Goal: Navigation & Orientation: Find specific page/section

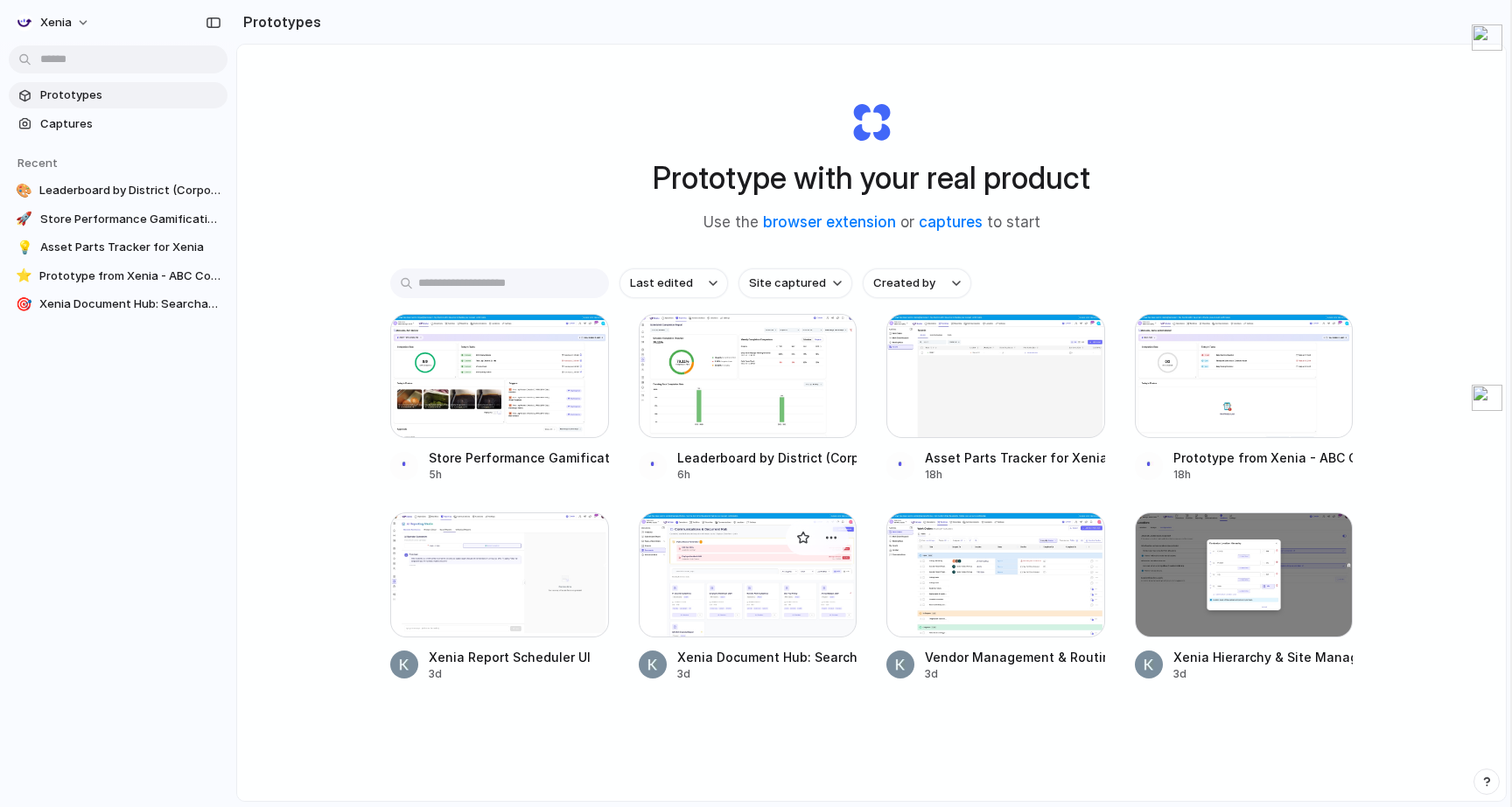
click at [756, 663] on div "Xenia Document Hub: Searchable, Role-Based Access" at bounding box center [767, 657] width 180 height 18
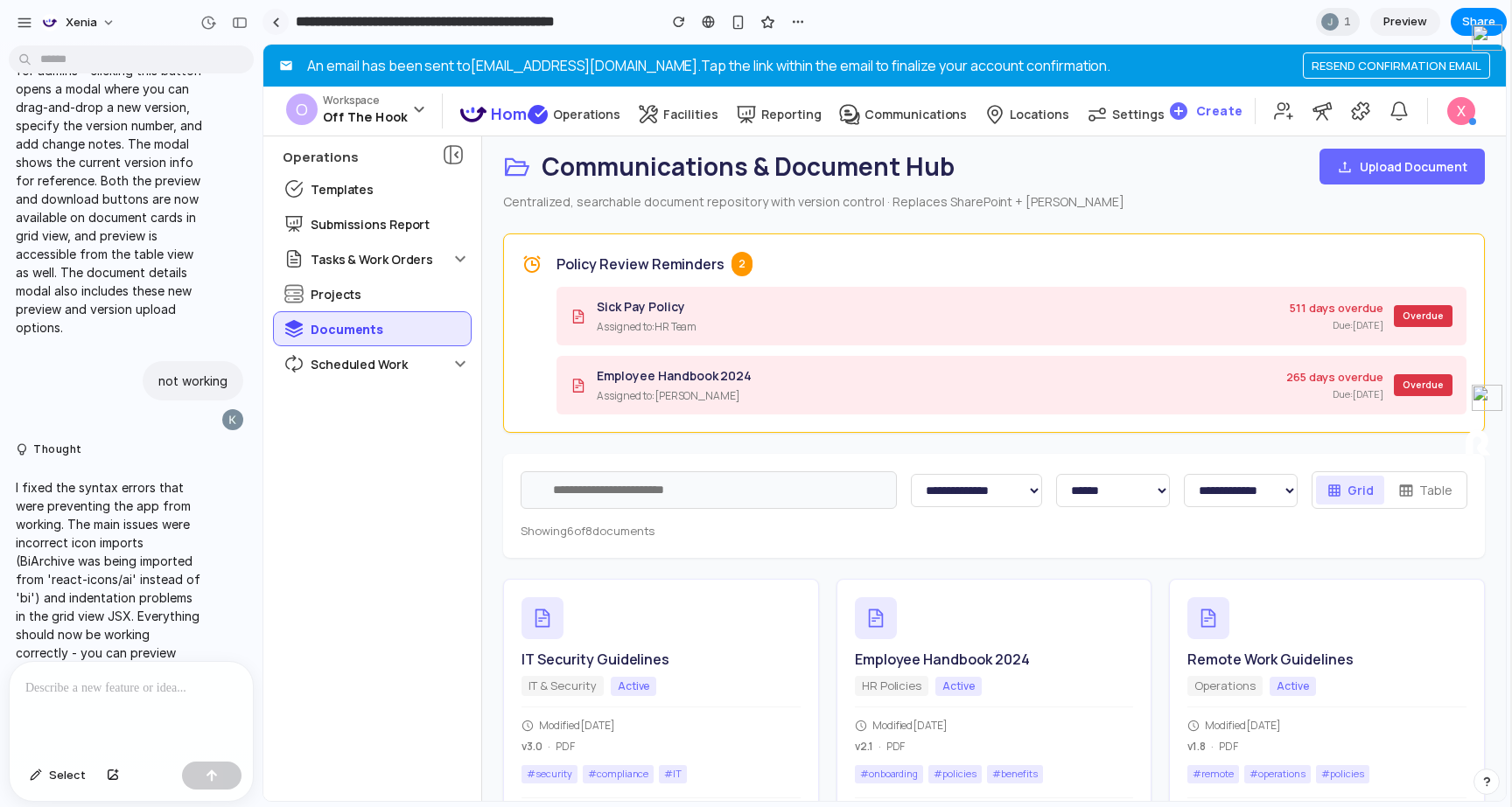
click at [265, 19] on link at bounding box center [275, 22] width 26 height 26
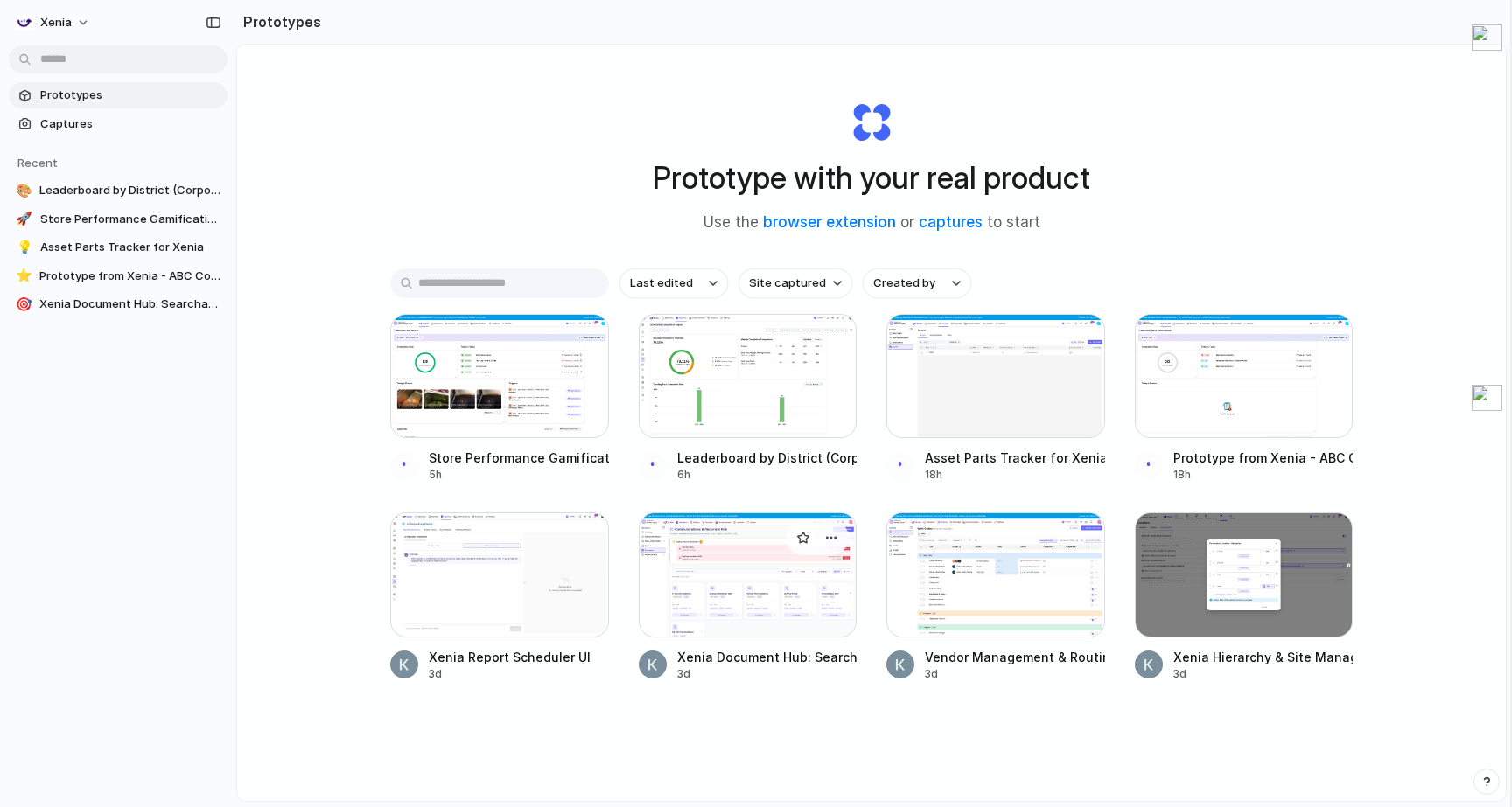
click at [736, 563] on div at bounding box center [748, 574] width 219 height 125
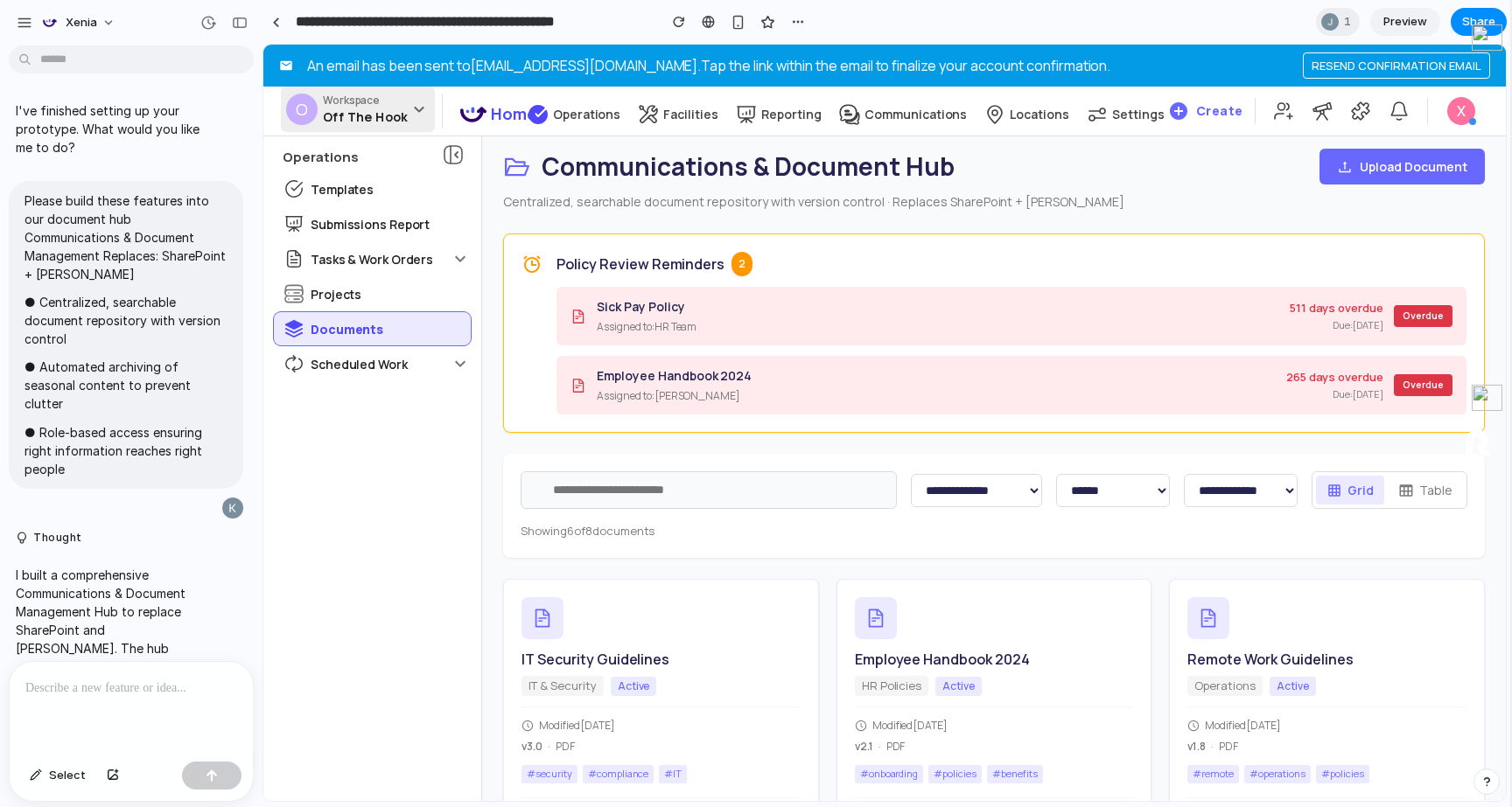
scroll to position [2620, 0]
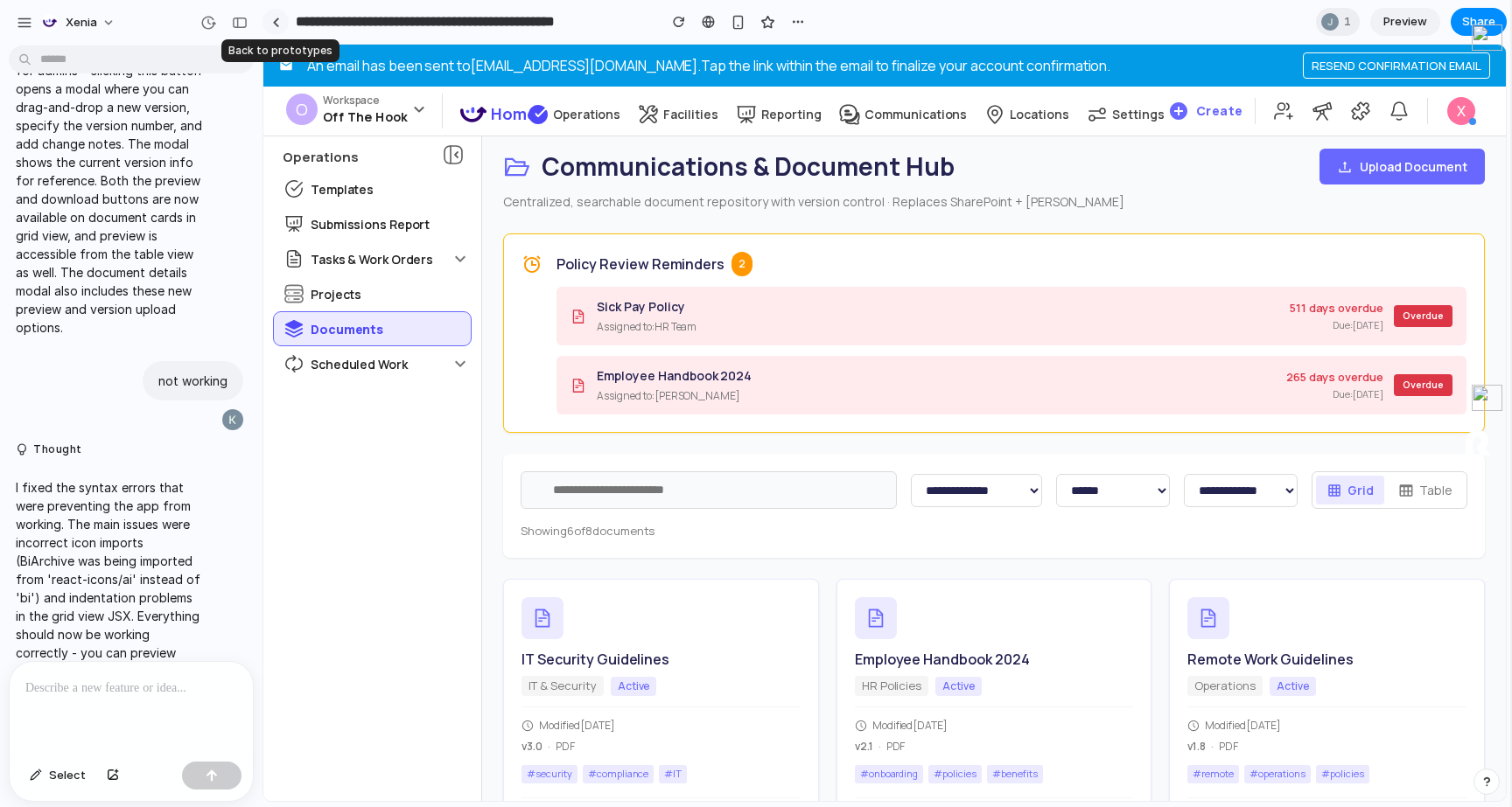
click at [269, 22] on link at bounding box center [275, 22] width 26 height 26
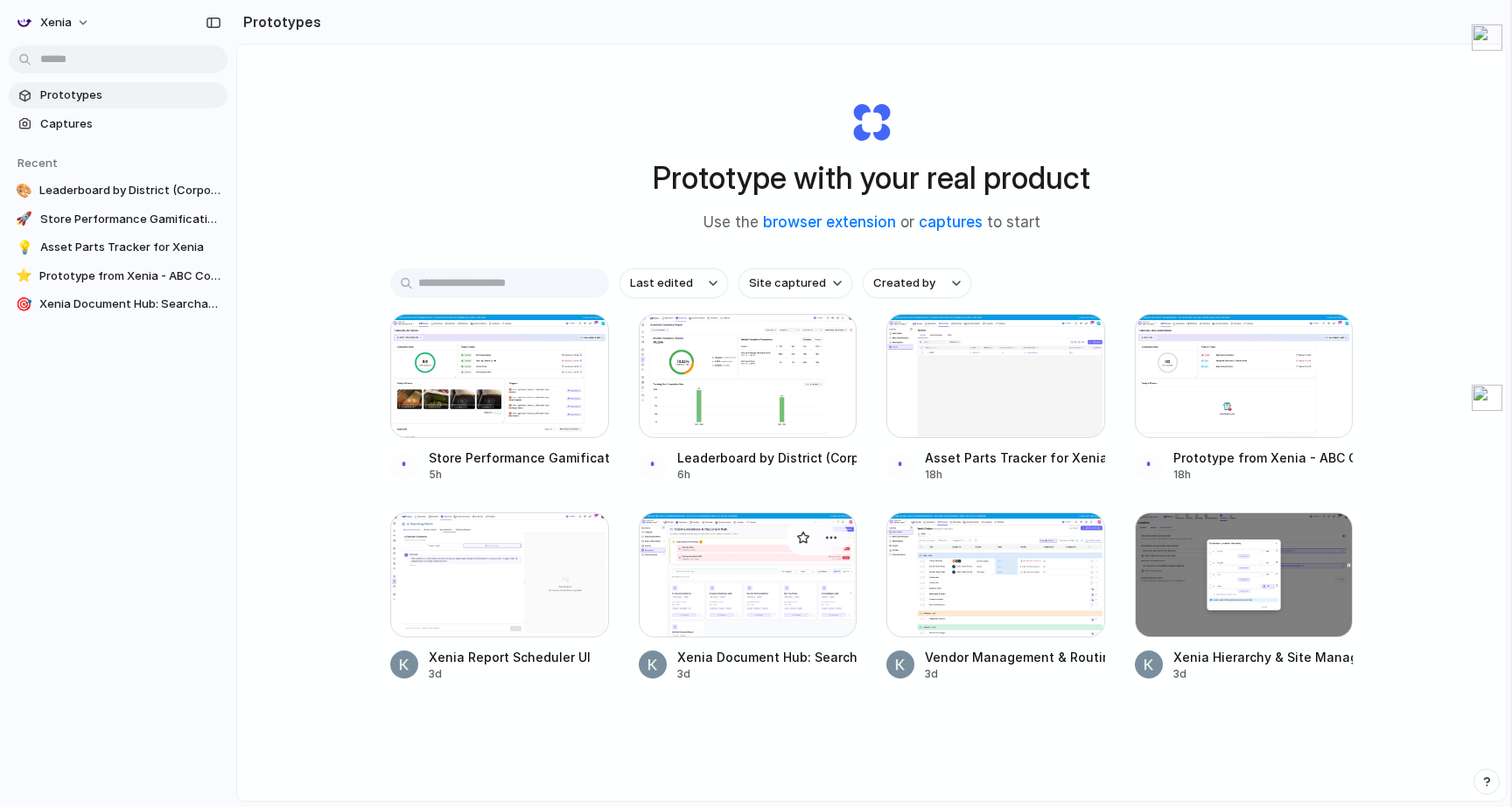
click at [689, 523] on div at bounding box center [748, 574] width 219 height 125
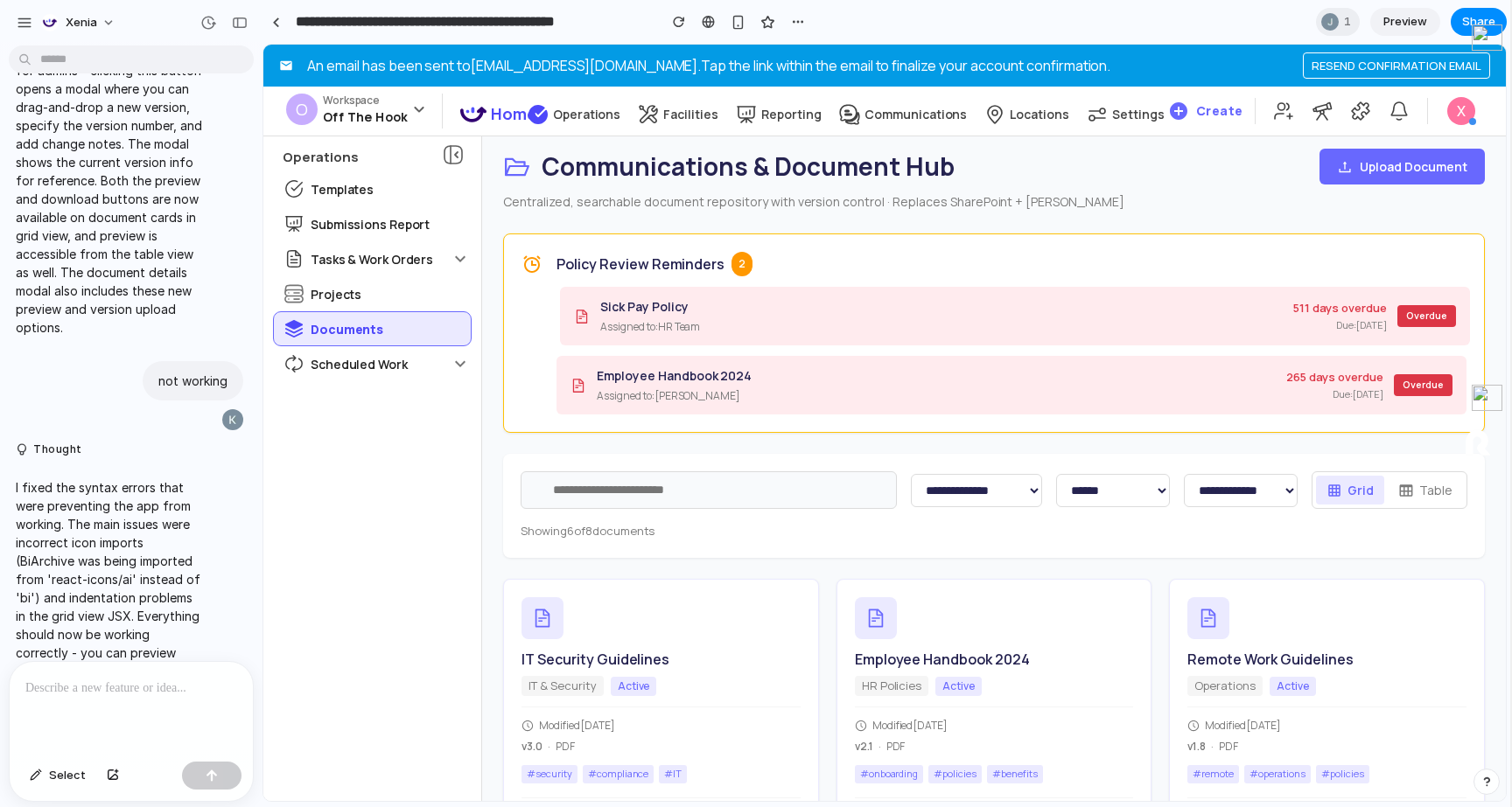
click at [727, 337] on div "Sick Pay Policy Assigned to: HR Team 511 days overdue Due: [DATE] Overdue" at bounding box center [1015, 316] width 910 height 58
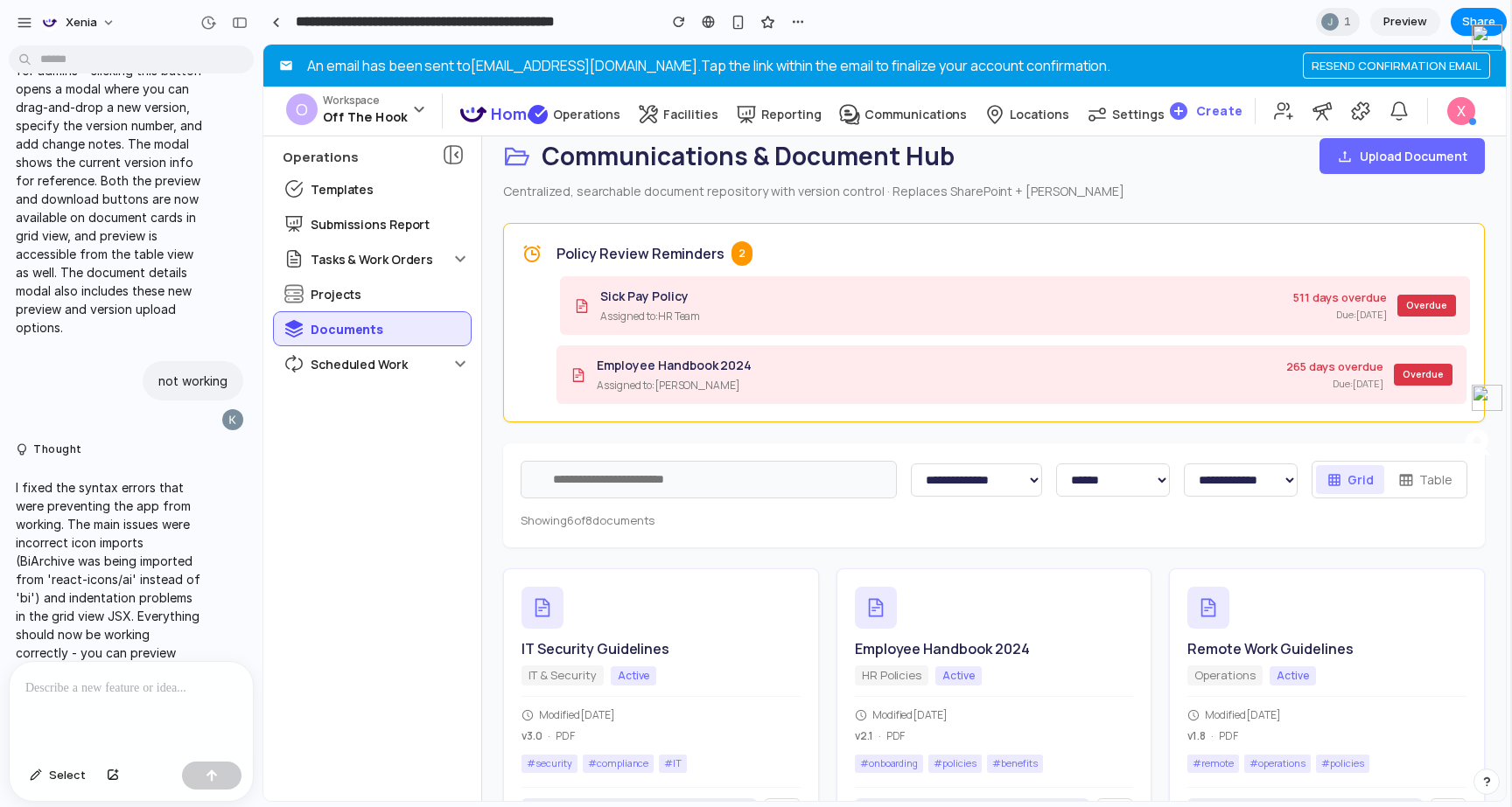
scroll to position [376, 0]
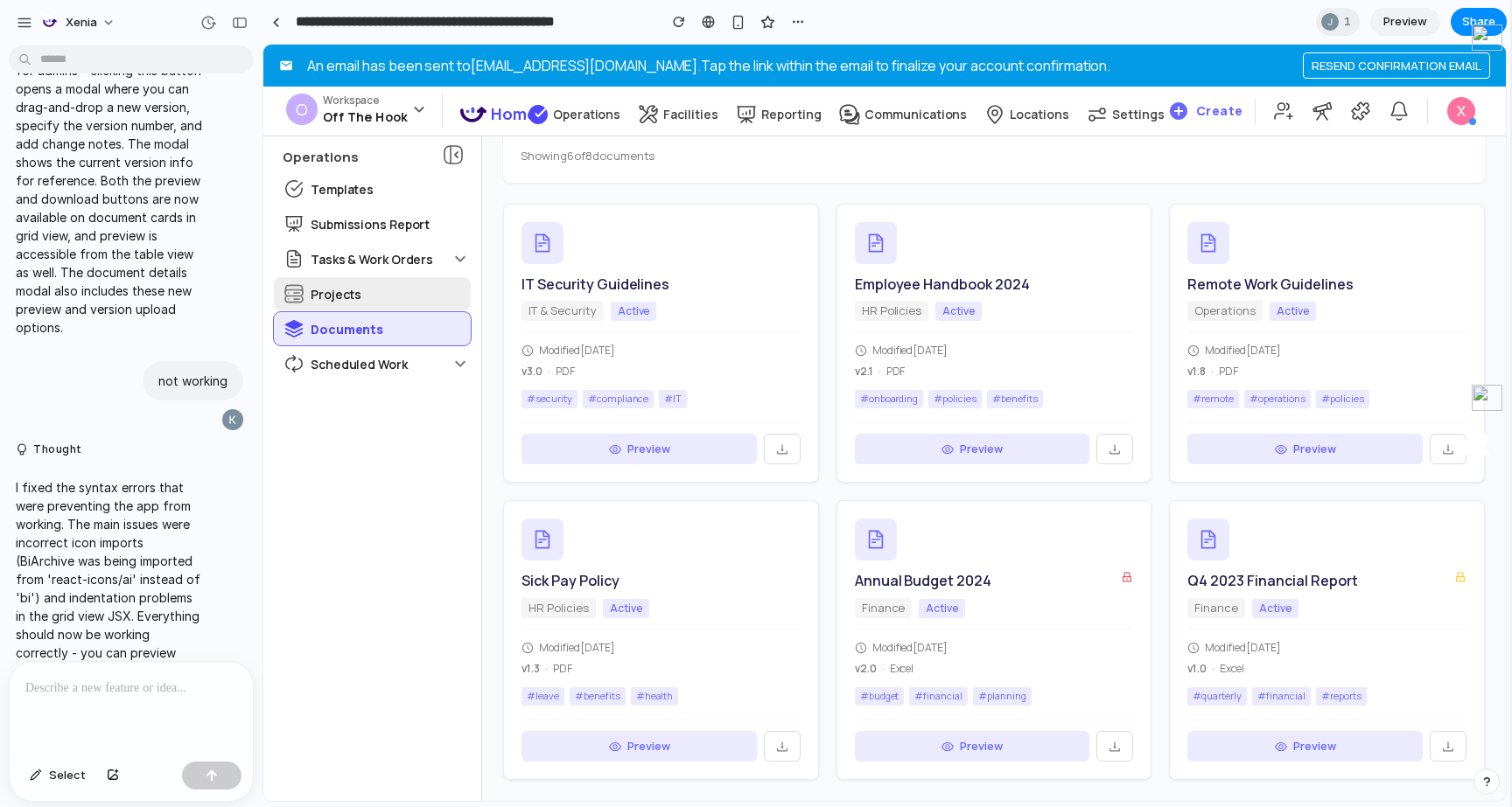
click at [356, 292] on p "Projects" at bounding box center [336, 294] width 51 height 18
click at [172, 362] on div "not working" at bounding box center [193, 381] width 101 height 39
click at [56, 16] on div "button" at bounding box center [49, 22] width 17 height 17
click at [15, 16] on div "Settings Invite members Change theme Sign out" at bounding box center [756, 404] width 1512 height 807
click at [15, 18] on button "button" at bounding box center [25, 23] width 26 height 26
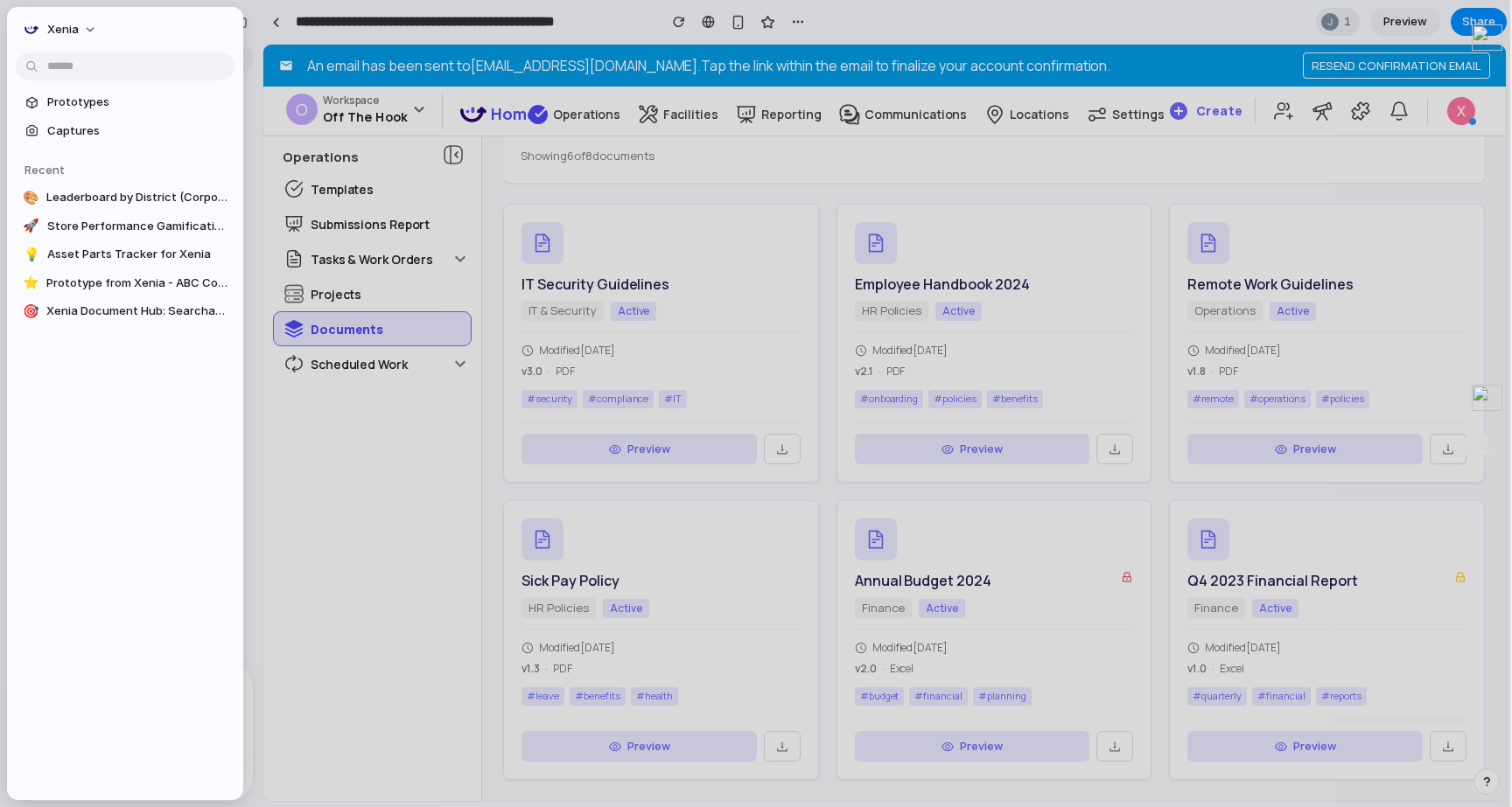
click at [15, 18] on div "Xenia" at bounding box center [125, 28] width 236 height 42
click at [125, 206] on link "🎨 Leaderboard by District (Corporate)" at bounding box center [125, 197] width 219 height 26
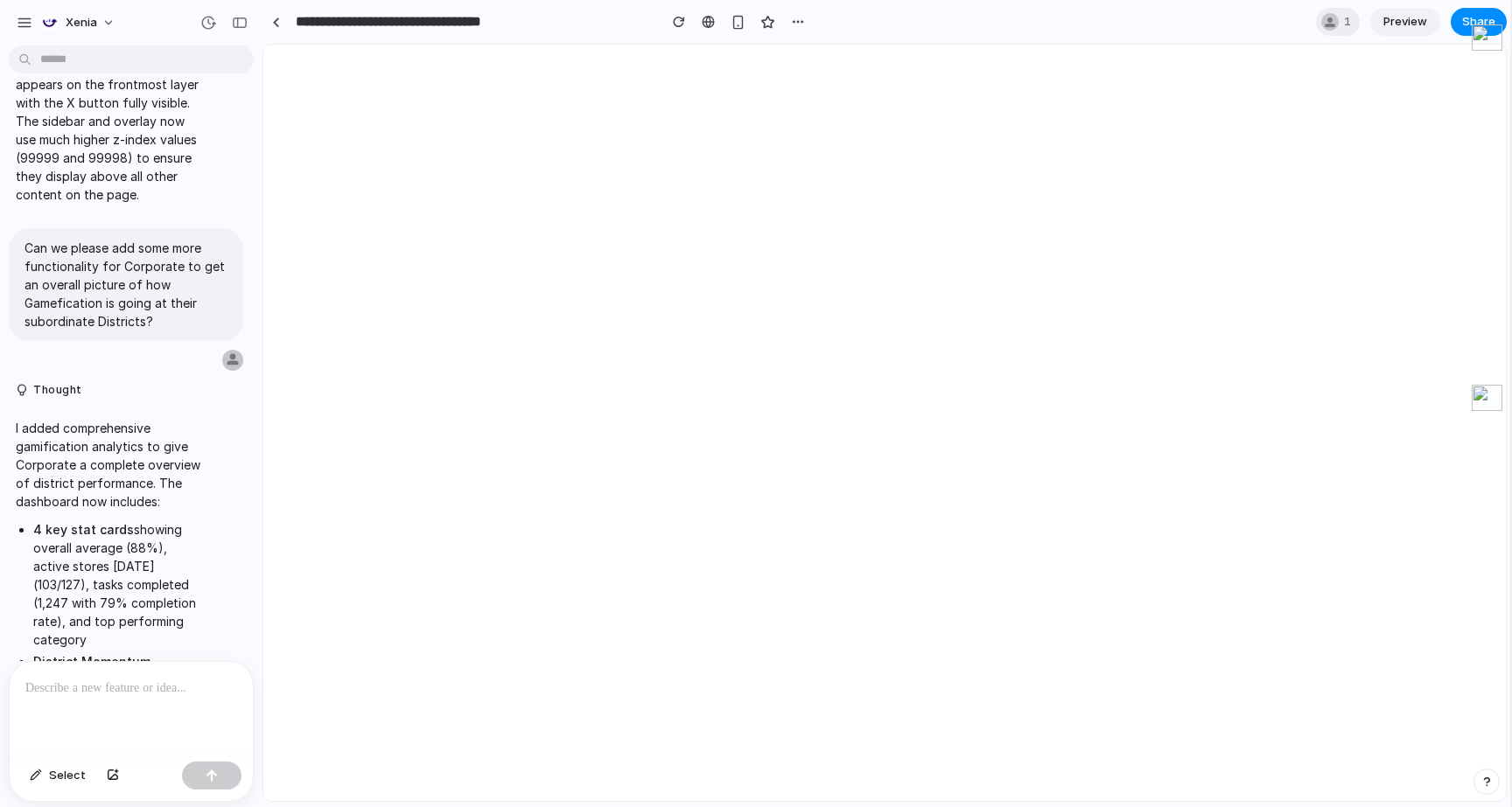
type input "**********"
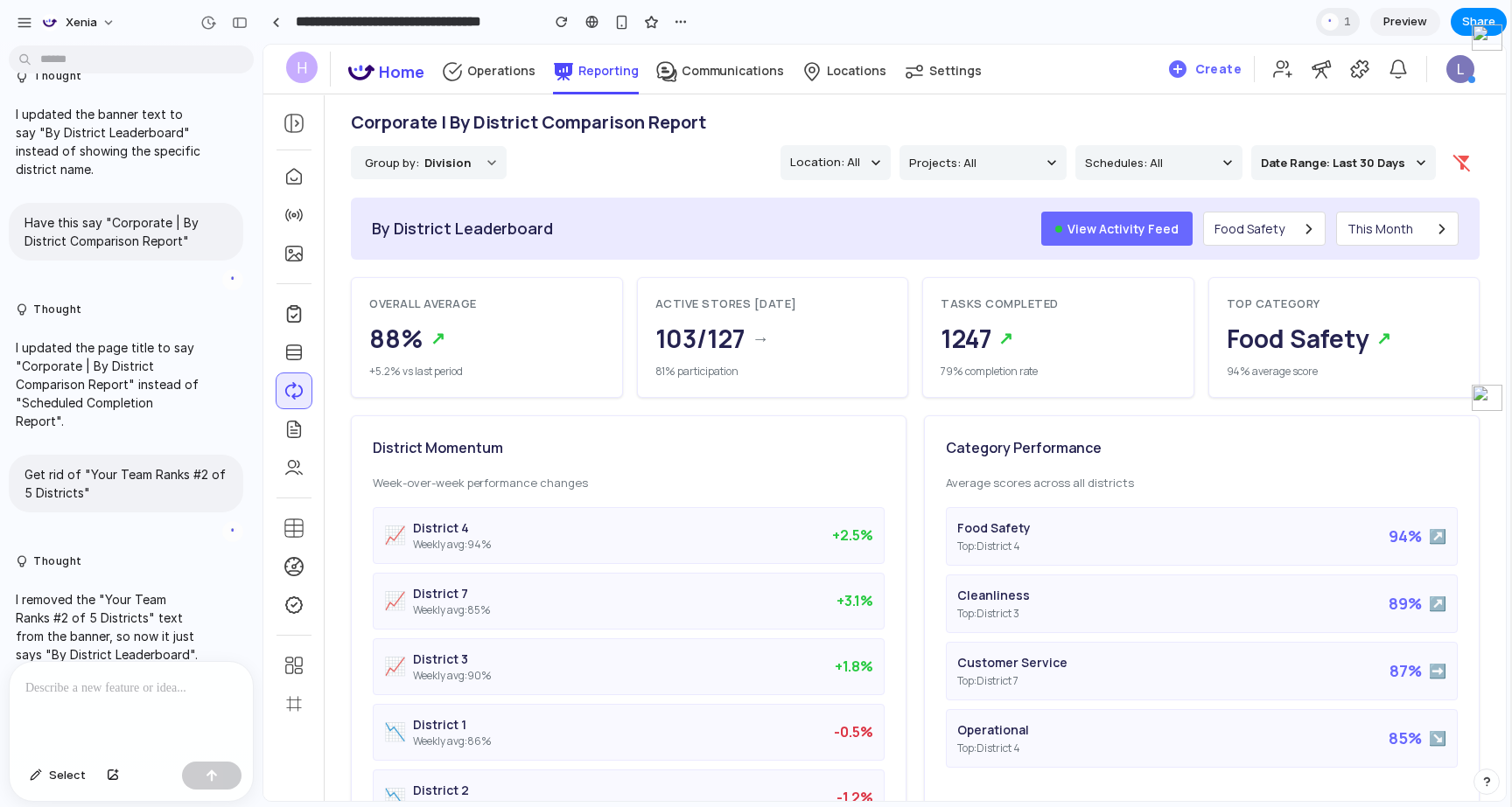
scroll to position [2230, 0]
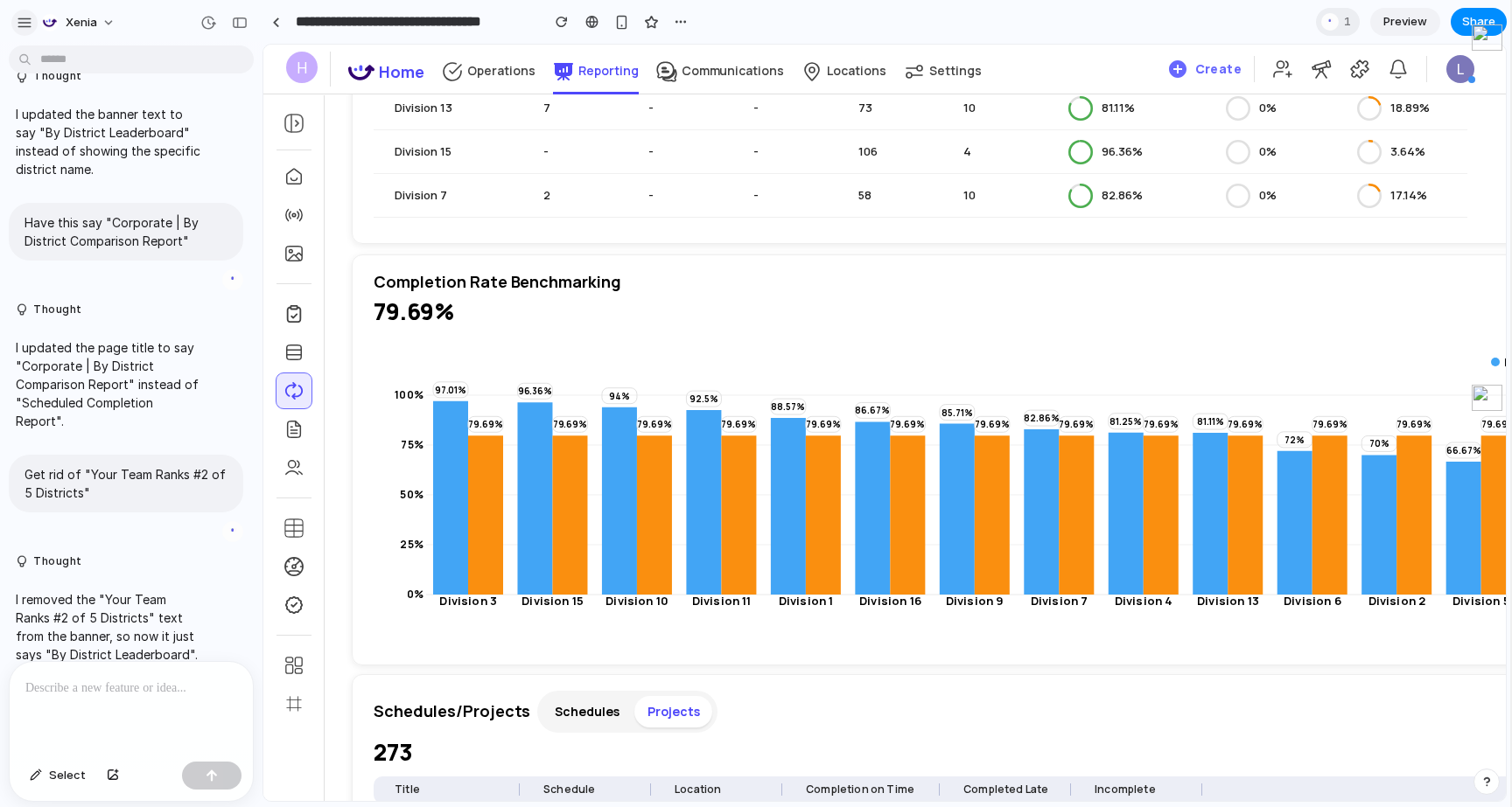
click at [29, 22] on div "button" at bounding box center [24, 22] width 15 height 15
click at [415, 343] on div "Completion Rate Benchmarking 79.69% Division Company Average Division 3 Divisio…" at bounding box center [1029, 460] width 1355 height 411
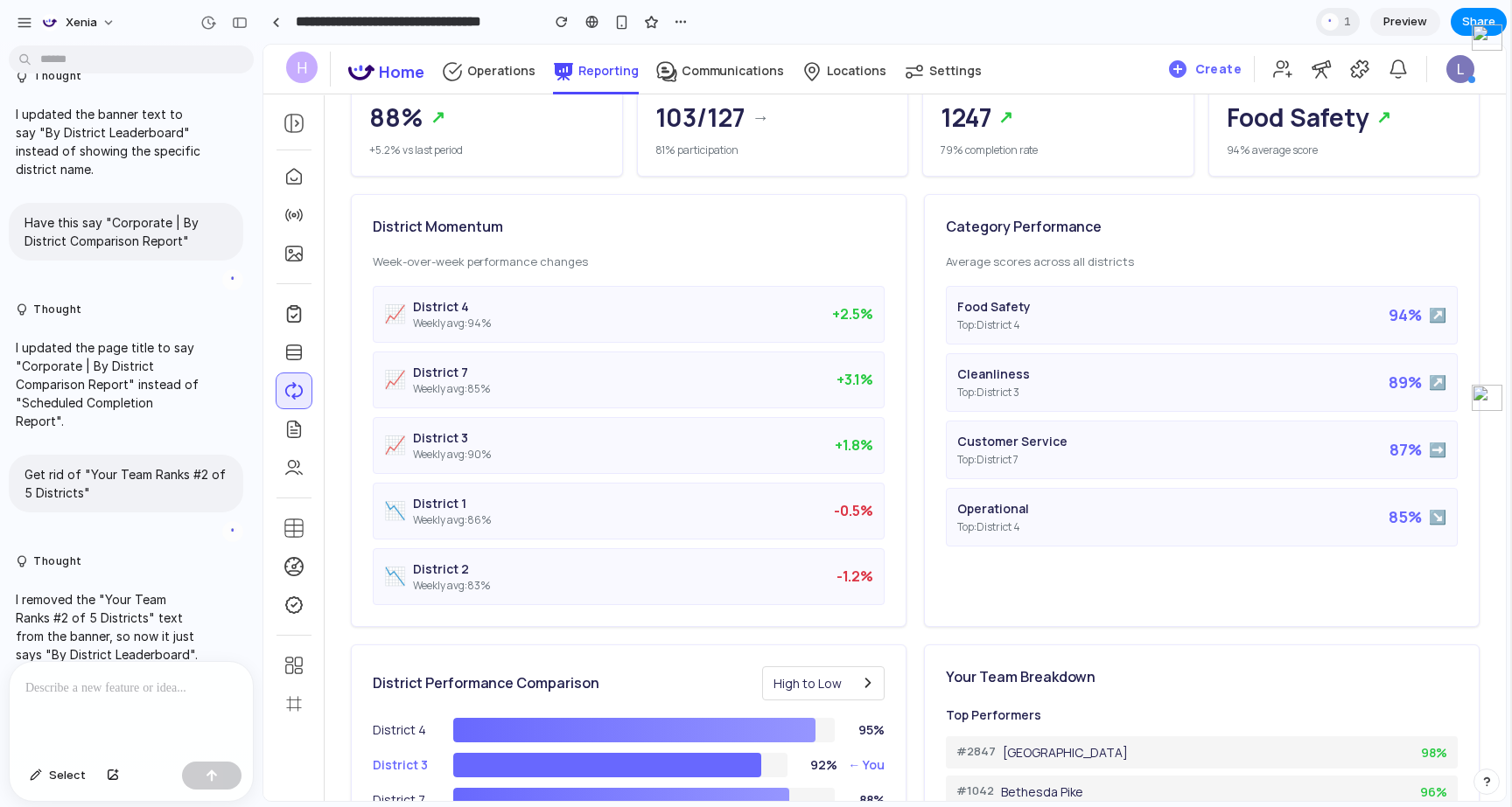
scroll to position [675, 0]
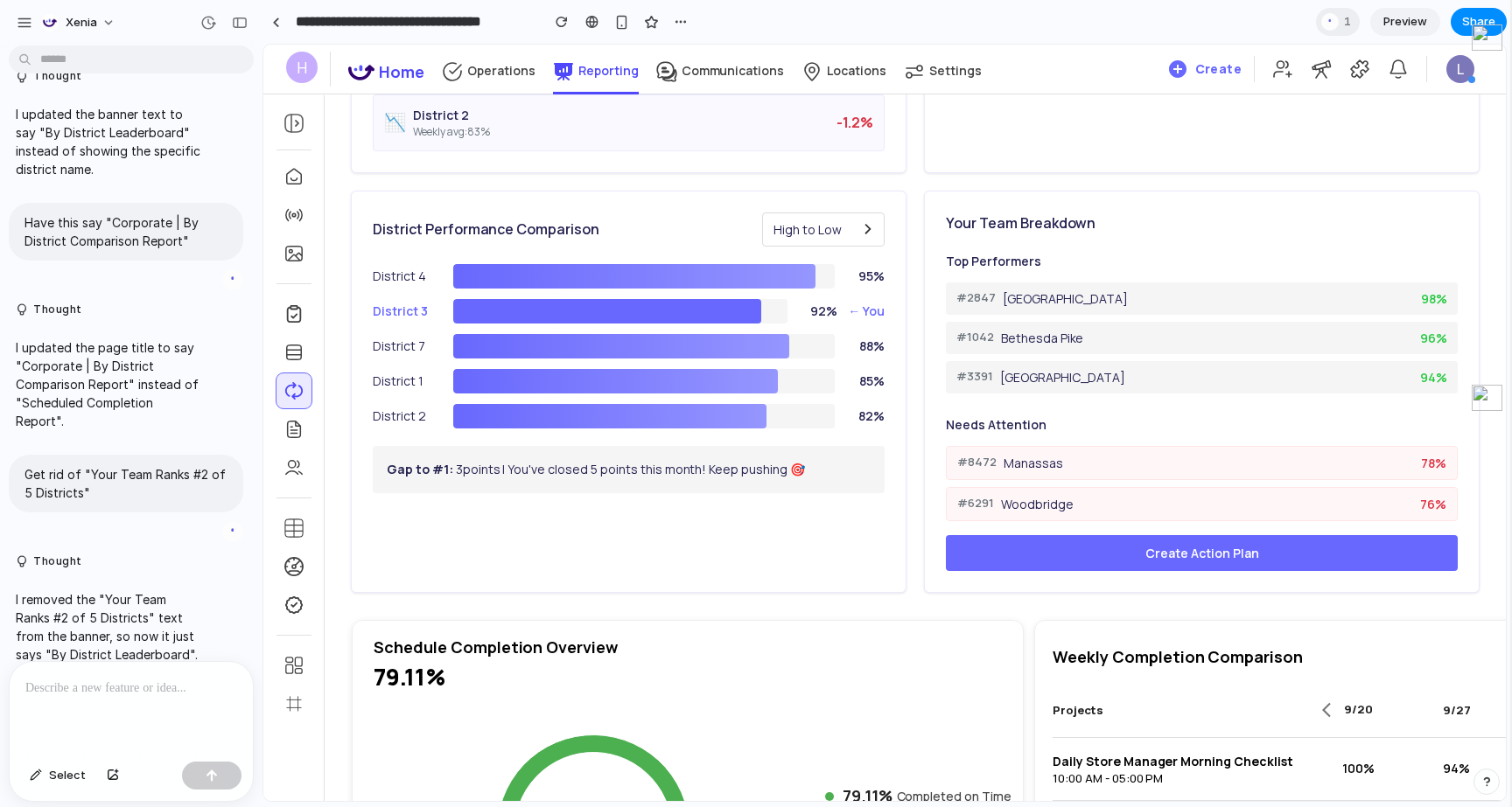
click at [810, 224] on span "High to Low" at bounding box center [807, 230] width 68 height 18
click at [811, 284] on div "Low to High" at bounding box center [823, 300] width 121 height 33
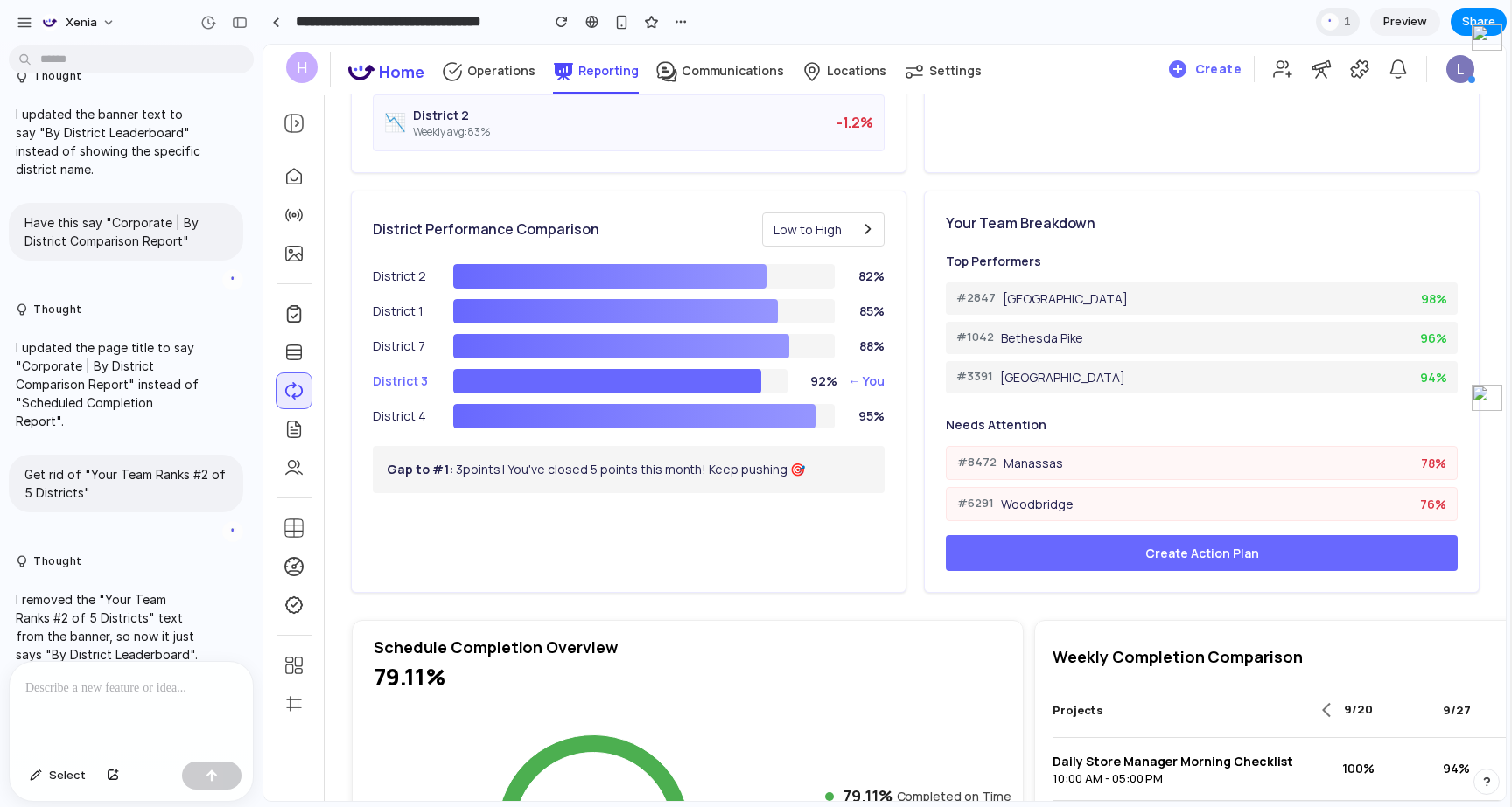
click at [816, 242] on button "Low to High" at bounding box center [823, 230] width 123 height 35
click at [808, 326] on div "Alphabetical" at bounding box center [823, 332] width 121 height 33
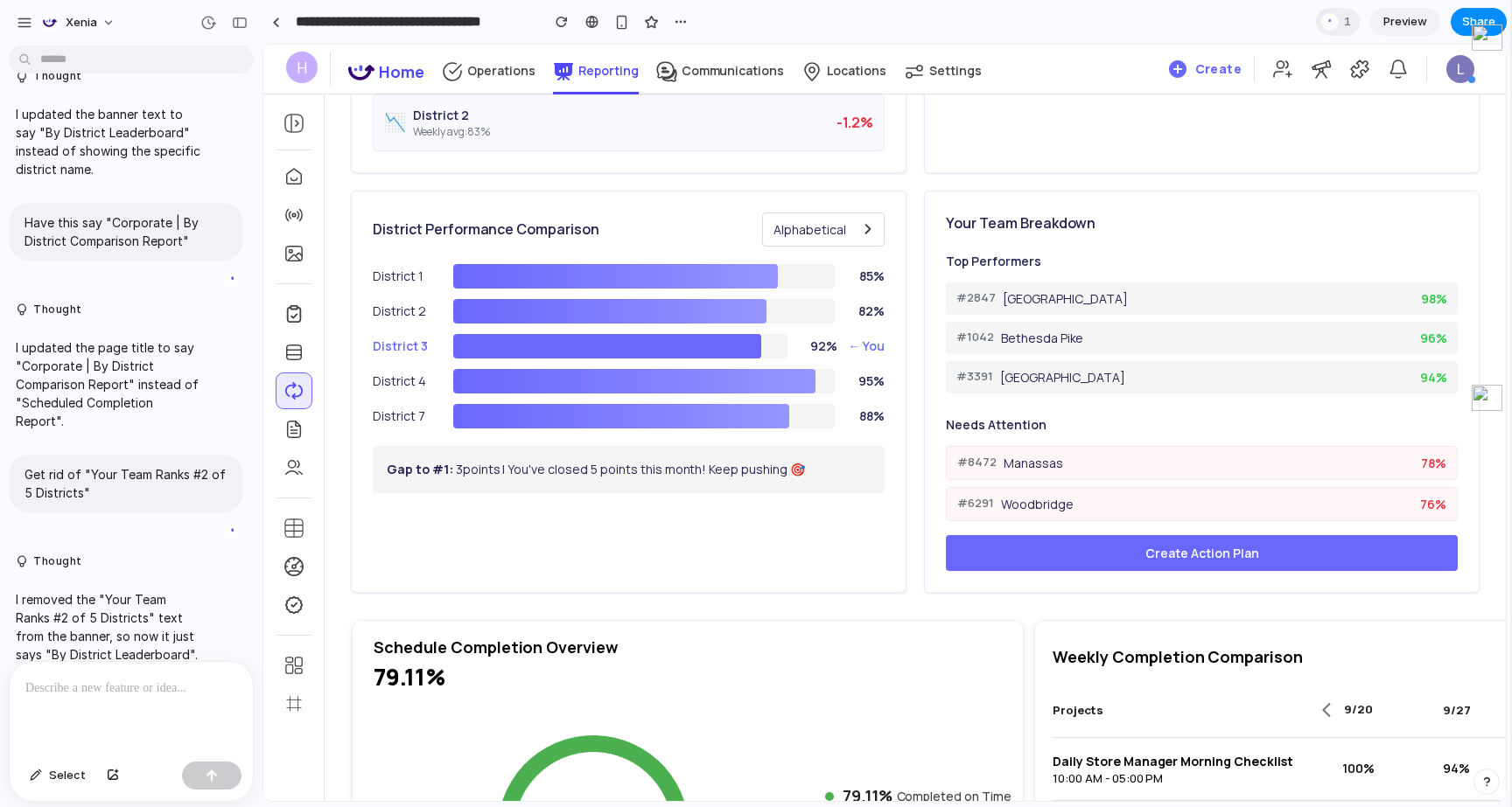
click at [756, 453] on div "Gap to #1: 3 points | You've closed 5 points this month! Keep pushing 🎯" at bounding box center [628, 470] width 512 height 47
click at [1182, 384] on div "#3391 [GEOGRAPHIC_DATA] 94 %" at bounding box center [1201, 378] width 512 height 33
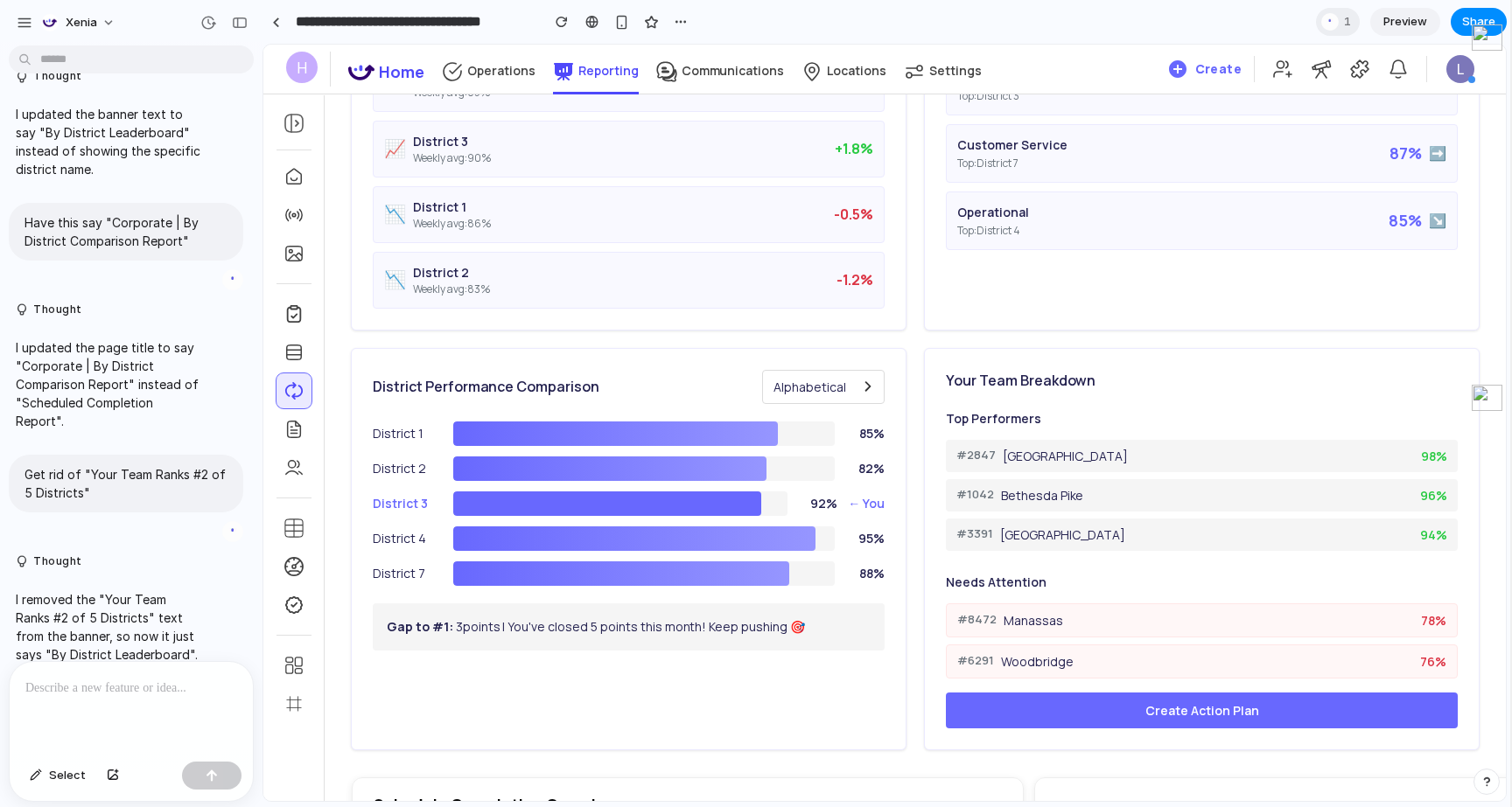
scroll to position [0, 0]
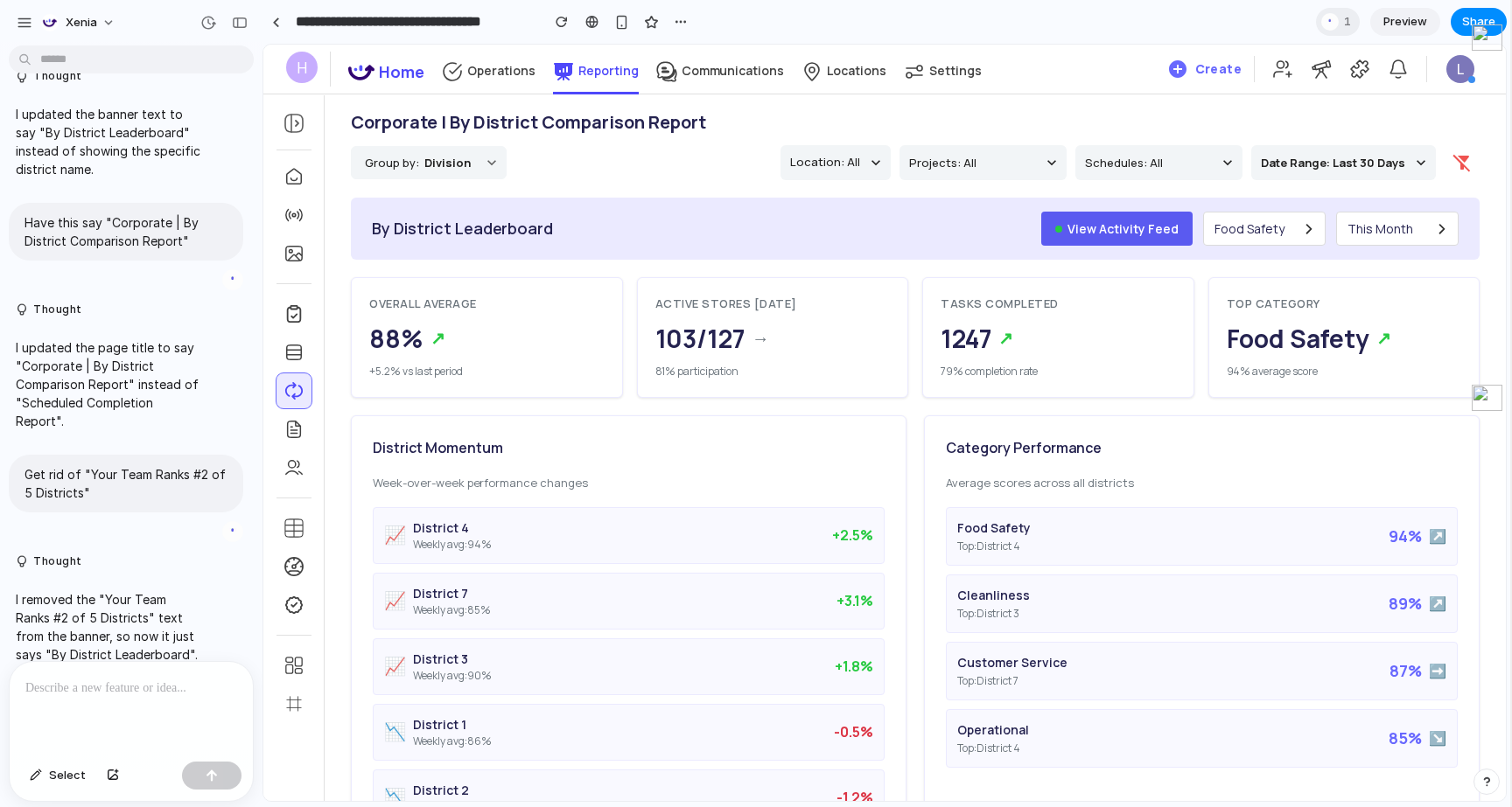
click at [1182, 234] on button "View Activity Feed" at bounding box center [1116, 229] width 152 height 35
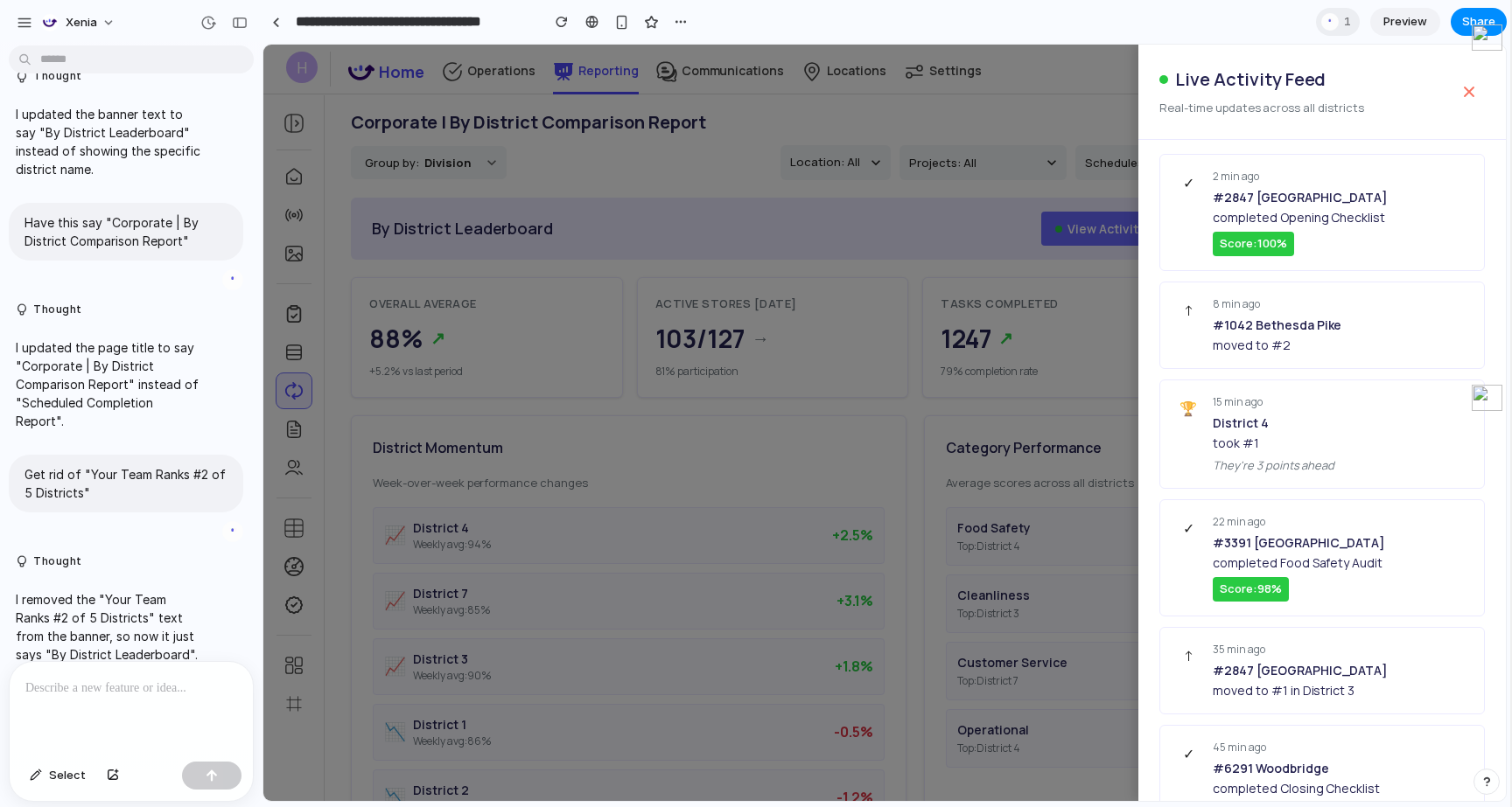
click at [1015, 268] on div at bounding box center [885, 423] width 1243 height 757
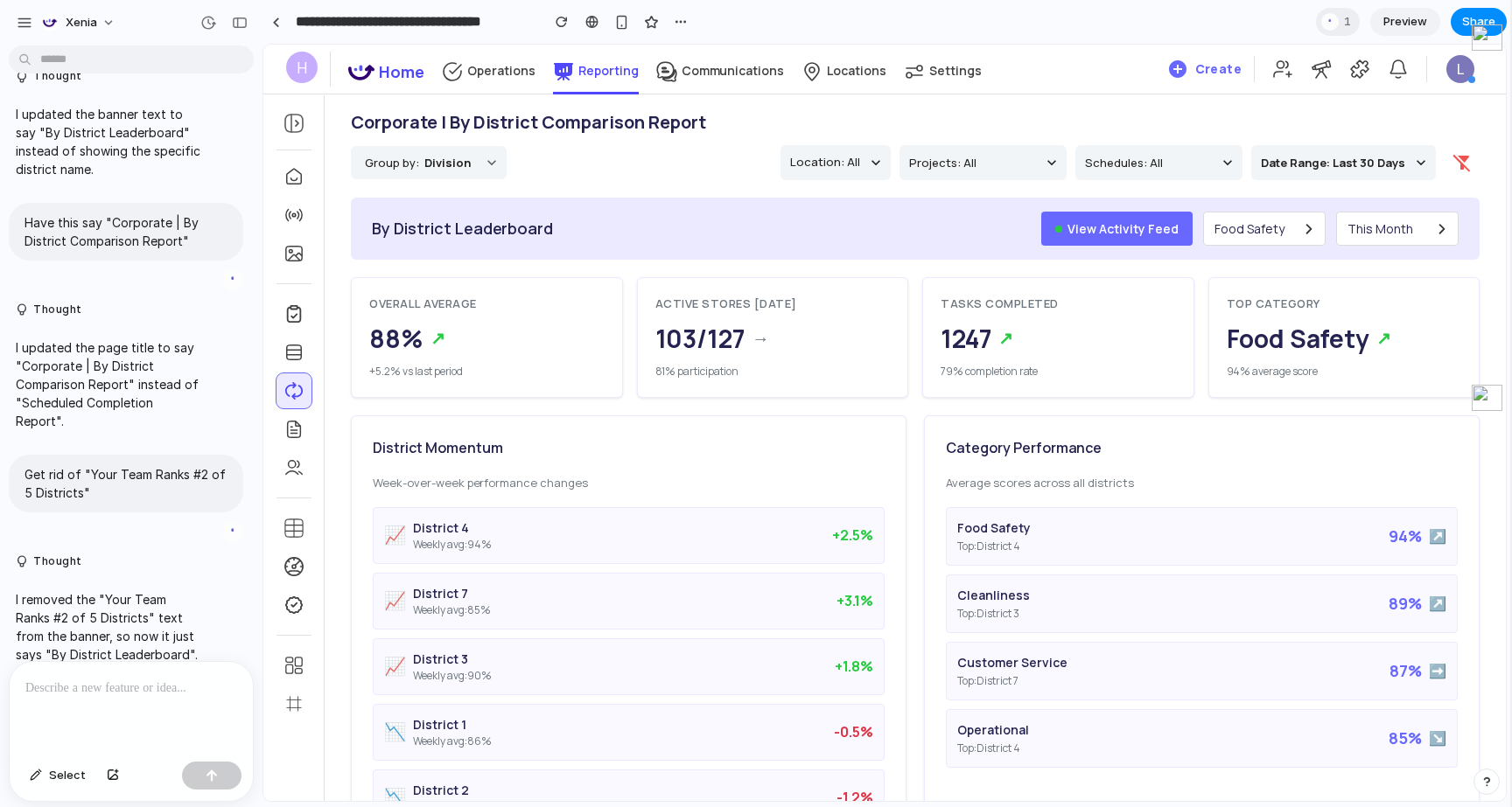
scroll to position [157, 0]
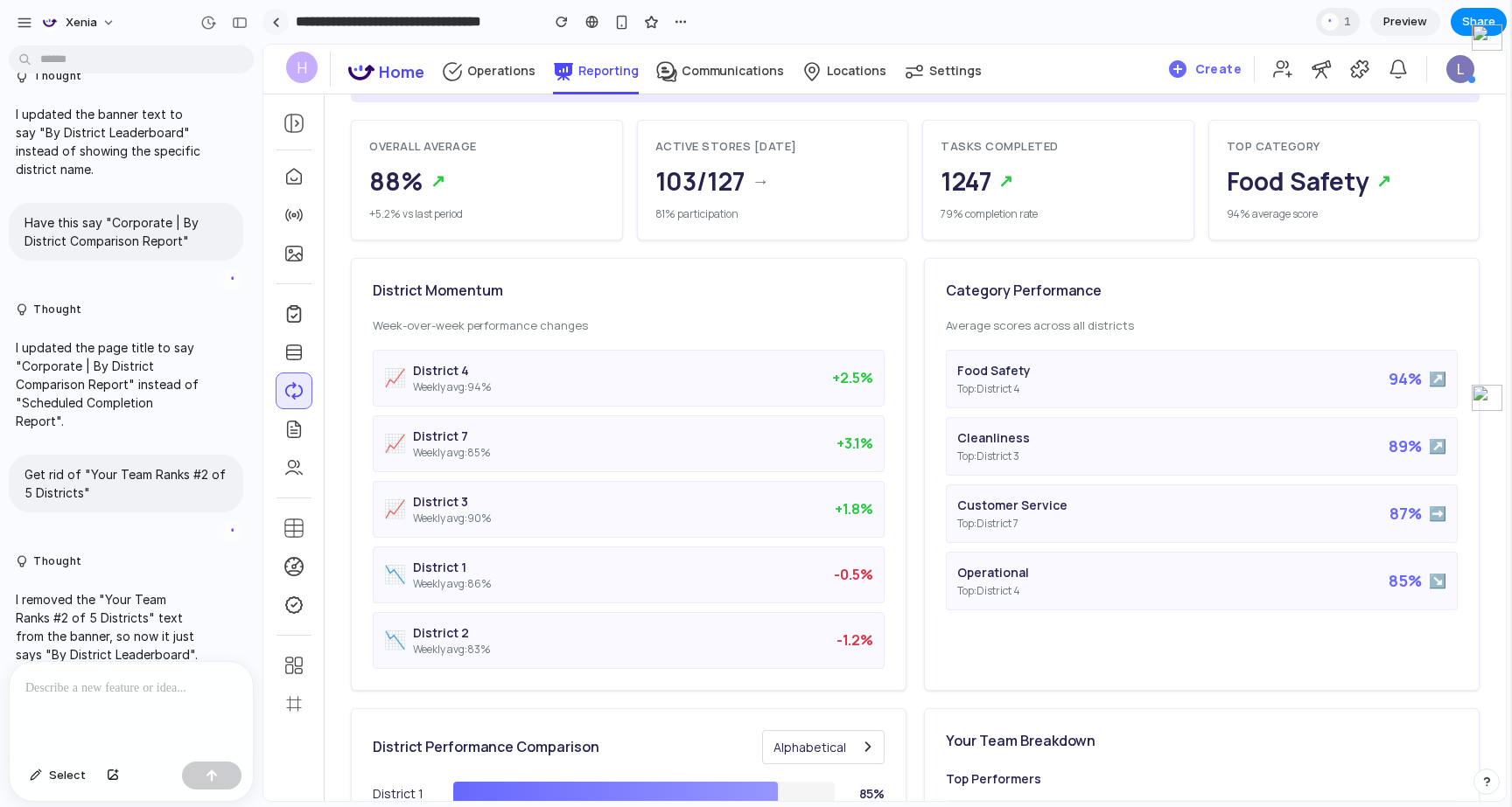
click at [272, 25] on div at bounding box center [275, 22] width 8 height 10
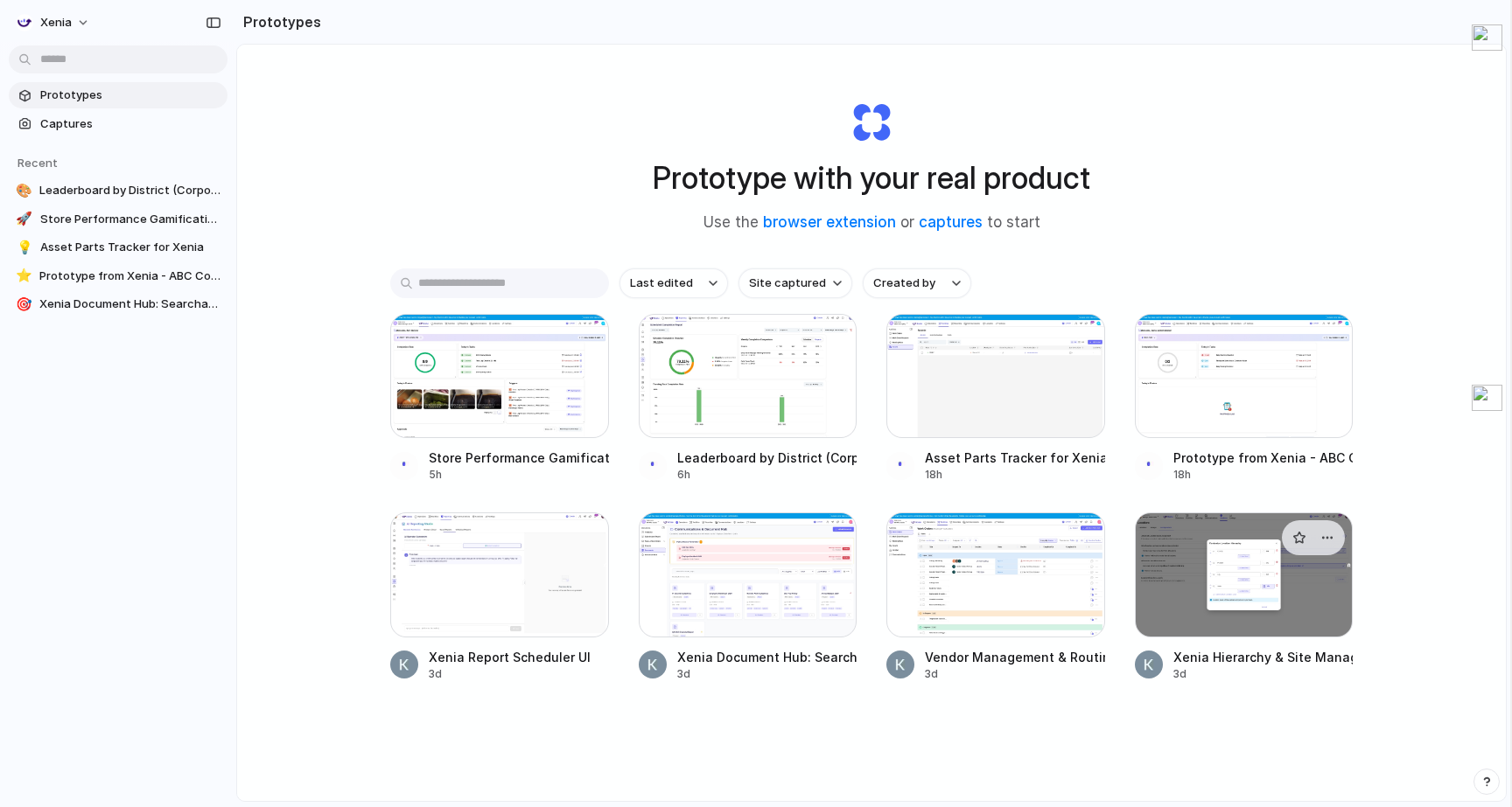
click at [1208, 555] on div at bounding box center [1244, 574] width 219 height 125
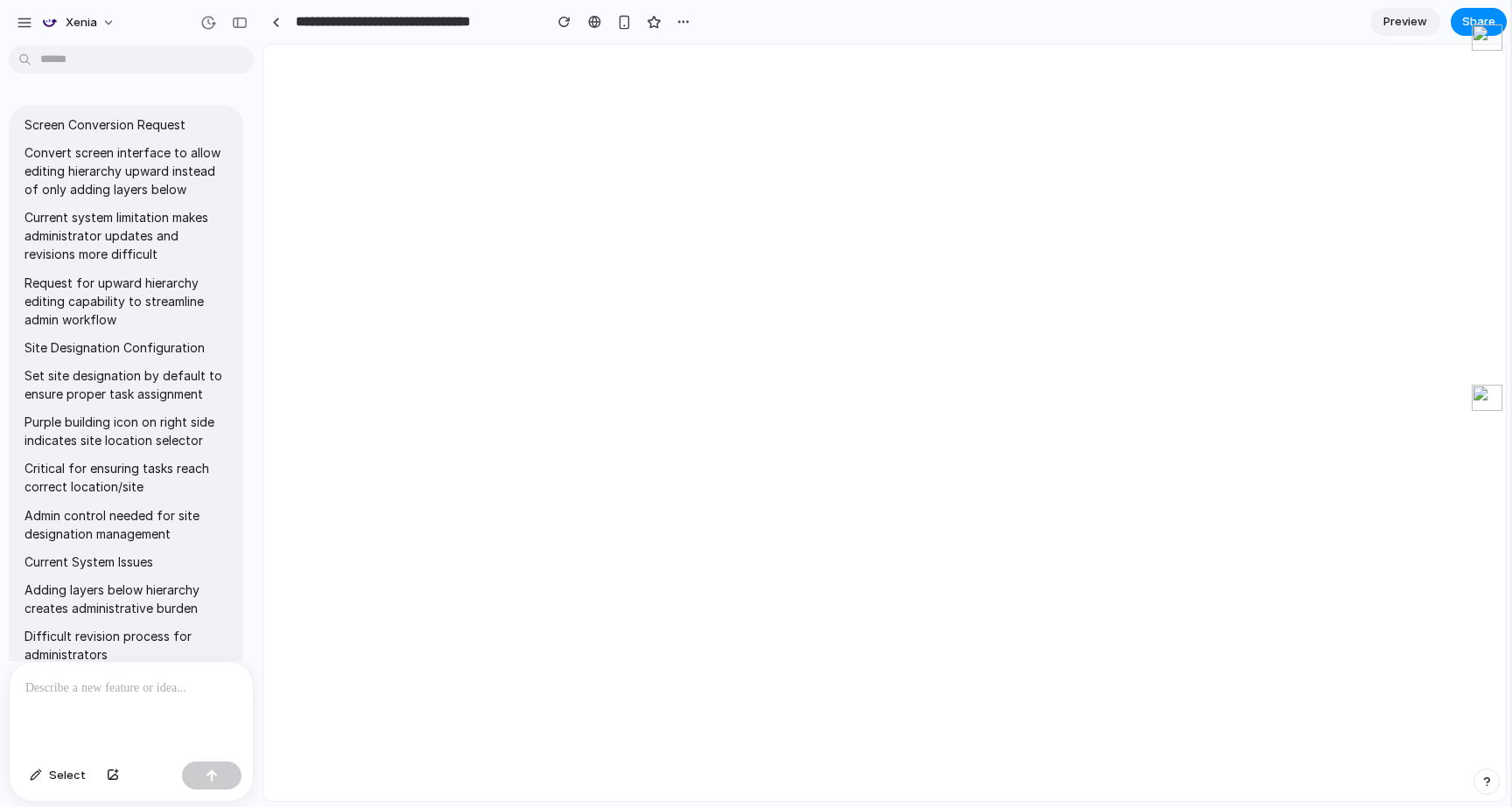
scroll to position [514, 0]
